Goal: Transaction & Acquisition: Purchase product/service

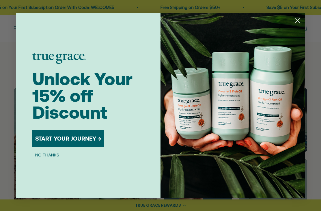
scroll to position [230, 0]
click at [64, 146] on button "START YOUR JOURNEY →" at bounding box center [68, 138] width 72 height 17
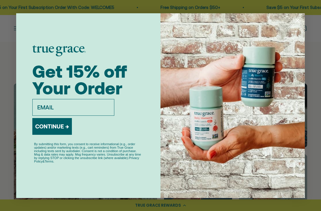
click at [55, 113] on input "email" at bounding box center [73, 107] width 82 height 17
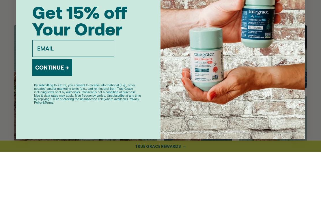
type input "lisaperez29@gmail.com"
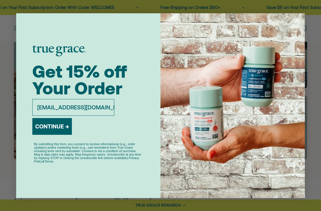
click at [51, 133] on button "CONTINUE →" at bounding box center [51, 126] width 39 height 17
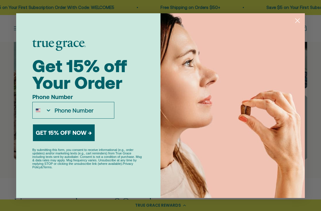
click at [13, 172] on div "Close dialog Get 15% off Your Order Phone Number GET 15% OFF NOW → By submittin…" at bounding box center [160, 105] width 321 height 211
click at [296, 25] on circle "Close dialog" at bounding box center [297, 21] width 10 height 10
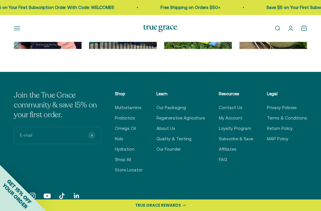
scroll to position [1638, 0]
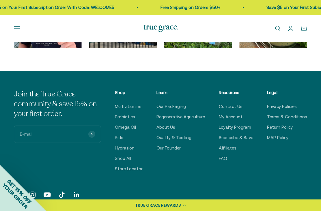
click at [35, 191] on icon "Follow on Instagram" at bounding box center [32, 194] width 6 height 6
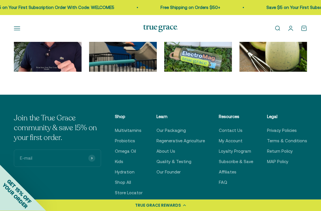
scroll to position [1612, 0]
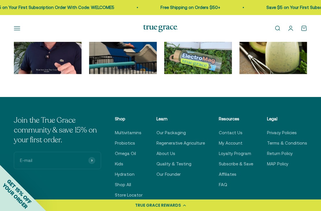
click at [134, 129] on link "Multivitamins" at bounding box center [128, 132] width 27 height 7
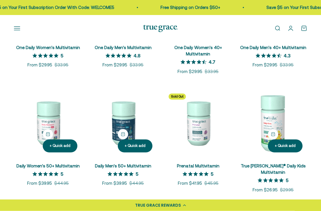
scroll to position [170, 0]
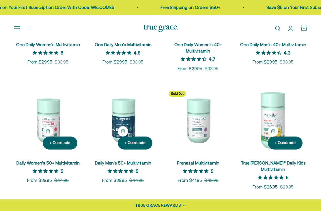
click at [49, 122] on img at bounding box center [48, 120] width 68 height 68
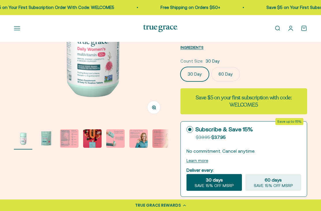
scroll to position [53, 0]
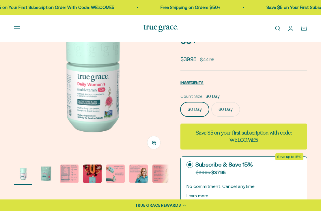
click at [97, 177] on img "Go to item 4" at bounding box center [92, 173] width 18 height 18
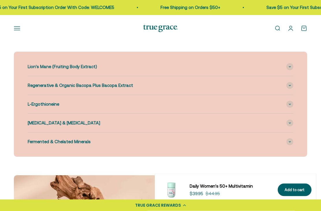
scroll to position [668, 0]
click at [50, 144] on div "Fermented & Chelated Minerals" at bounding box center [160, 141] width 265 height 18
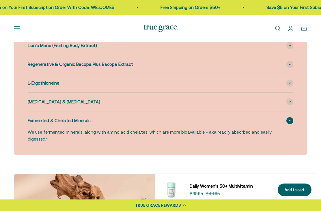
scroll to position [689, 0]
click at [43, 98] on span "[MEDICAL_DATA] & [MEDICAL_DATA]" at bounding box center [64, 101] width 72 height 7
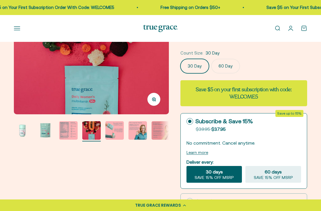
scroll to position [96, 0]
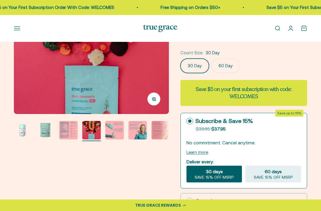
click at [67, 131] on img "Go to item 3" at bounding box center [68, 130] width 18 height 18
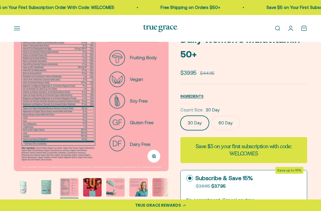
scroll to position [25, 0]
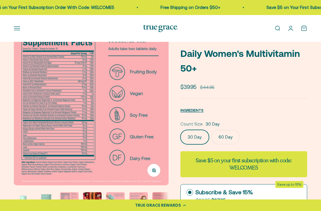
click at [43, 122] on img at bounding box center [91, 108] width 155 height 155
click at [151, 166] on button "Zoom" at bounding box center [153, 170] width 13 height 13
